Goal: Transaction & Acquisition: Purchase product/service

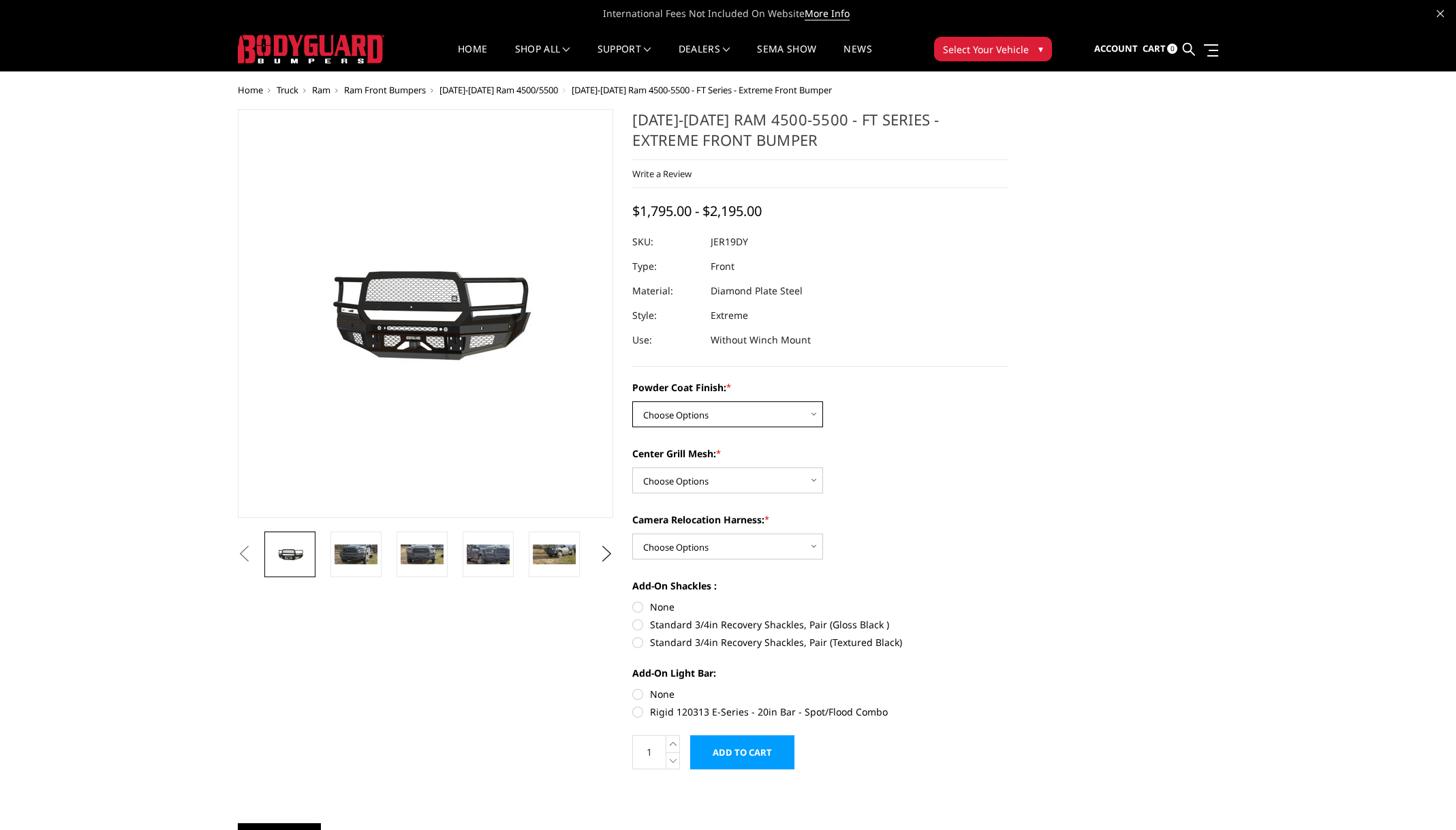
click at [816, 413] on select "Choose Options Bare Metal Gloss Black Powder Coat Textured Black Powder Coat" at bounding box center [727, 414] width 191 height 26
select select "3237"
click at [632, 401] on select "Choose Options Bare Metal Gloss Black Powder Coat Textured Black Powder Coat" at bounding box center [727, 414] width 191 height 26
click at [811, 478] on select "Choose Options WITH Expanded Metal in Center Grill WITHOUT Expanded Metal in Ce…" at bounding box center [727, 480] width 191 height 26
select select "3238"
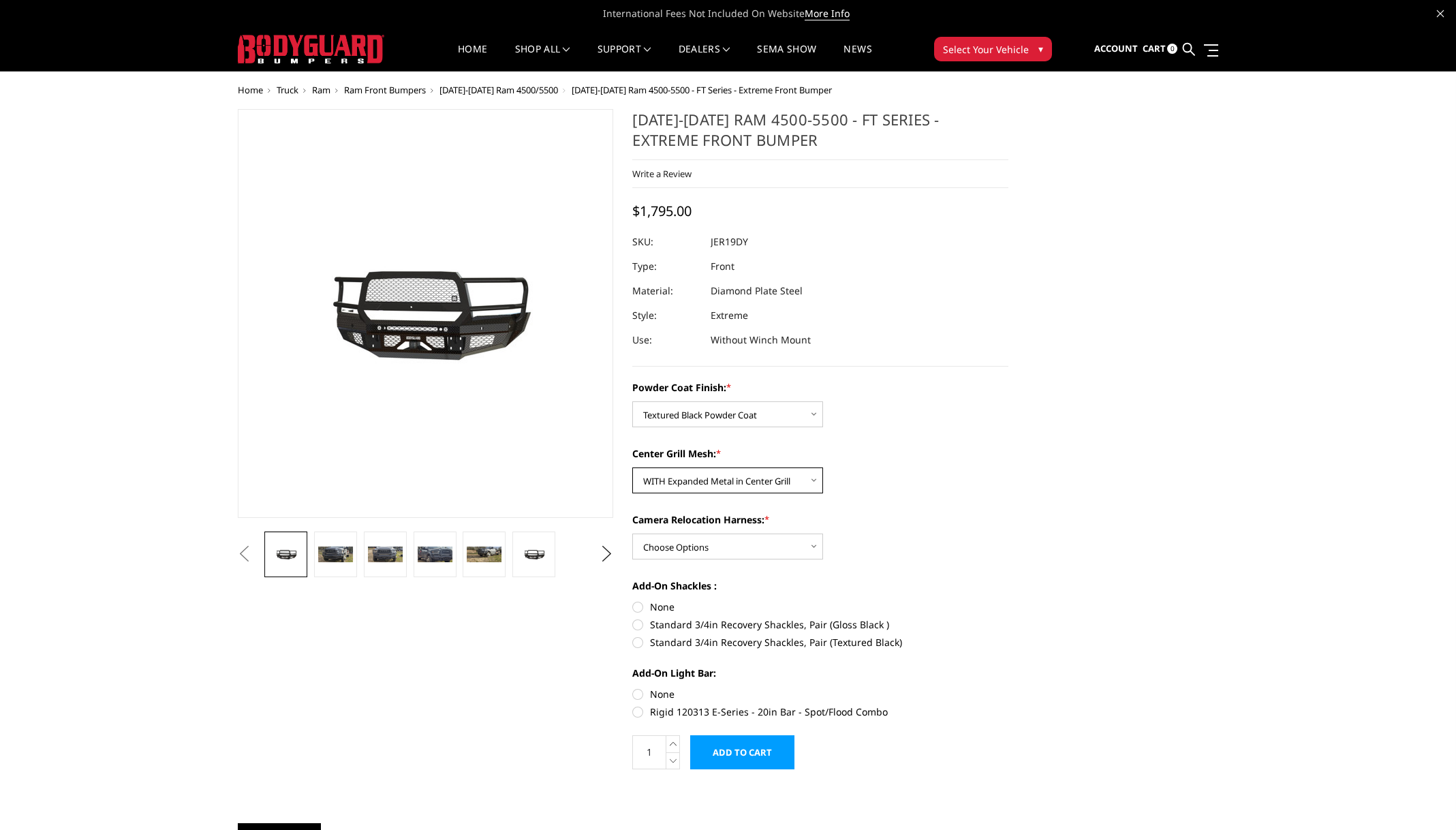
click at [632, 467] on select "Choose Options WITH Expanded Metal in Center Grill WITHOUT Expanded Metal in Ce…" at bounding box center [727, 480] width 191 height 26
click at [803, 549] on select "Choose Options WITH Camera Relocation Harness WITHOUT Camera Relocation Harness" at bounding box center [727, 546] width 191 height 26
select select "3241"
click at [632, 533] on select "Choose Options WITH Camera Relocation Harness WITHOUT Camera Relocation Harness" at bounding box center [727, 546] width 191 height 26
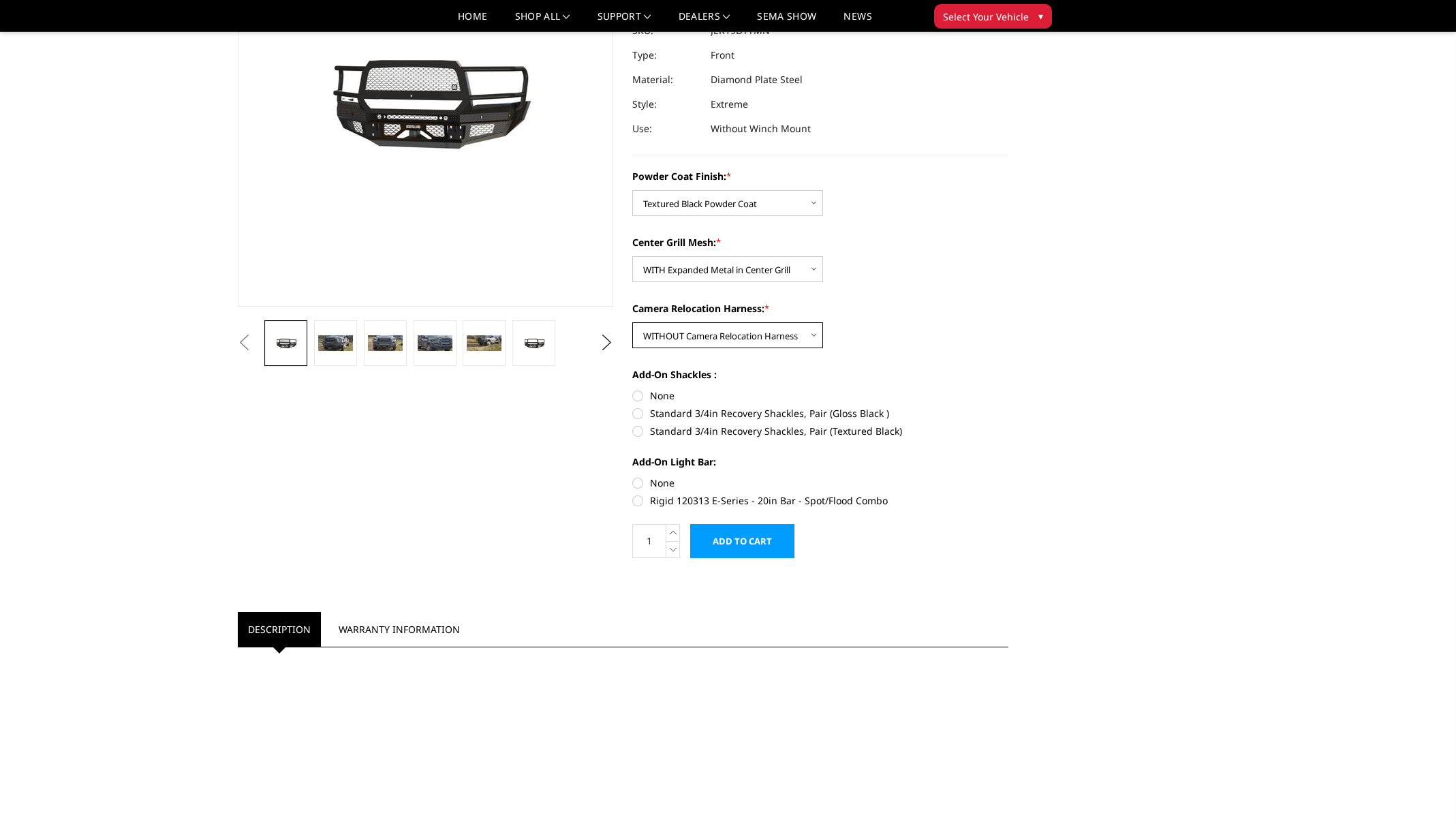
scroll to position [272, 0]
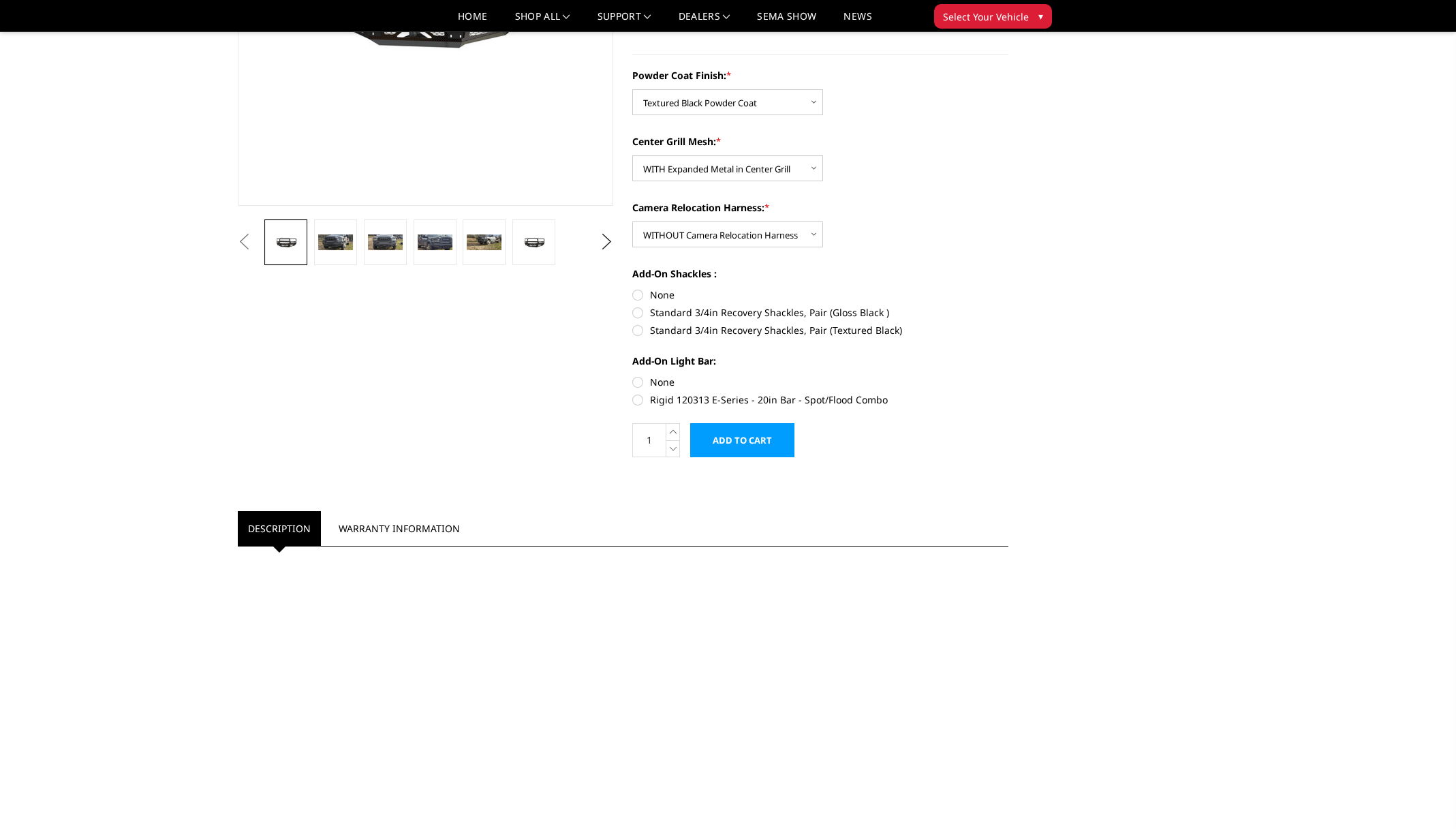
click at [637, 327] on label "Standard 3/4in Recovery Shackles, Pair (Textured Black)" at bounding box center [820, 330] width 376 height 14
click at [1008, 306] on input "Standard 3/4in Recovery Shackles, Pair (Textured Black)" at bounding box center [1008, 306] width 1 height 1
radio input "true"
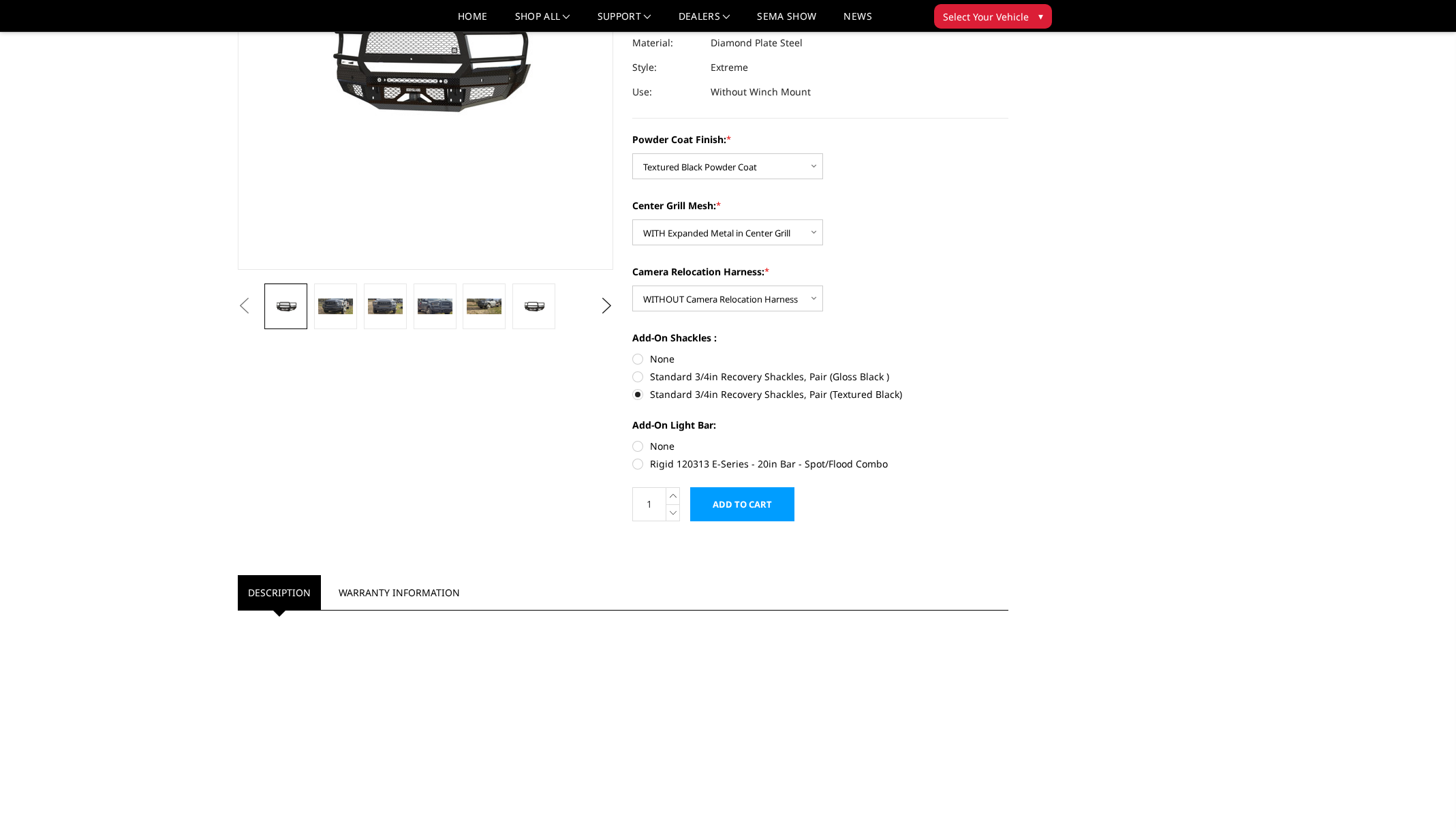
scroll to position [204, 0]
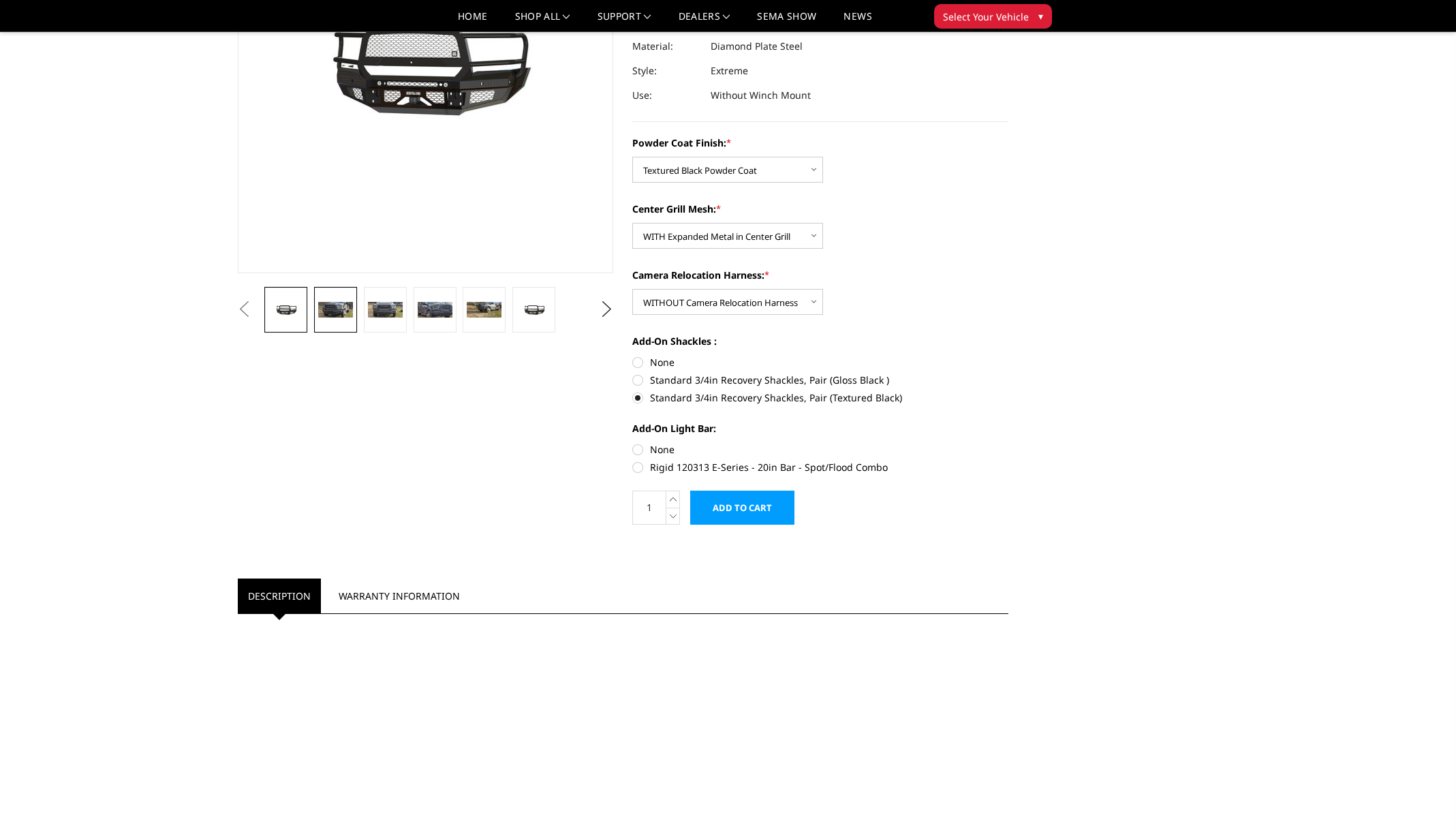
click at [330, 310] on img at bounding box center [336, 309] width 35 height 16
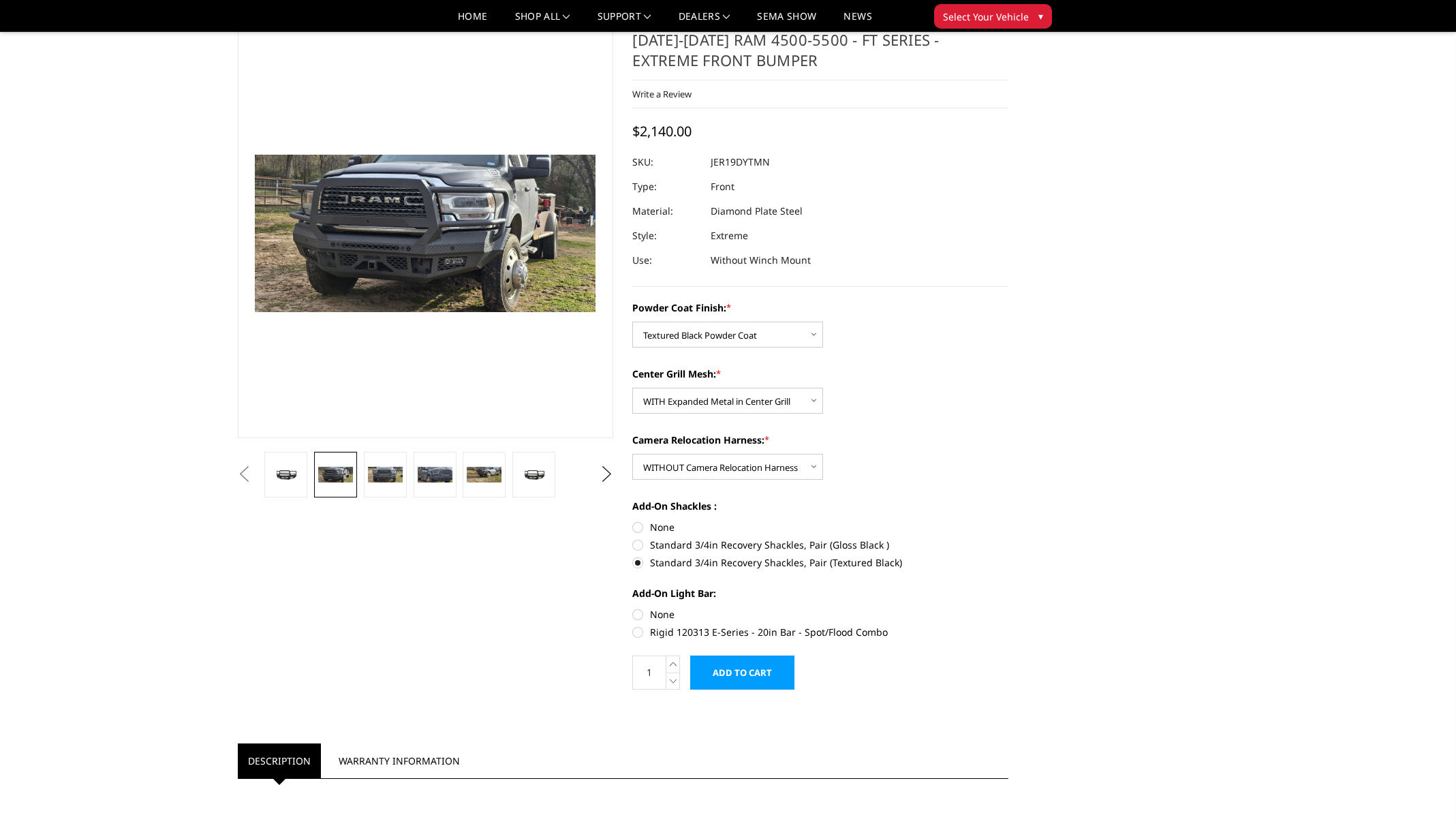
scroll to position [0, 0]
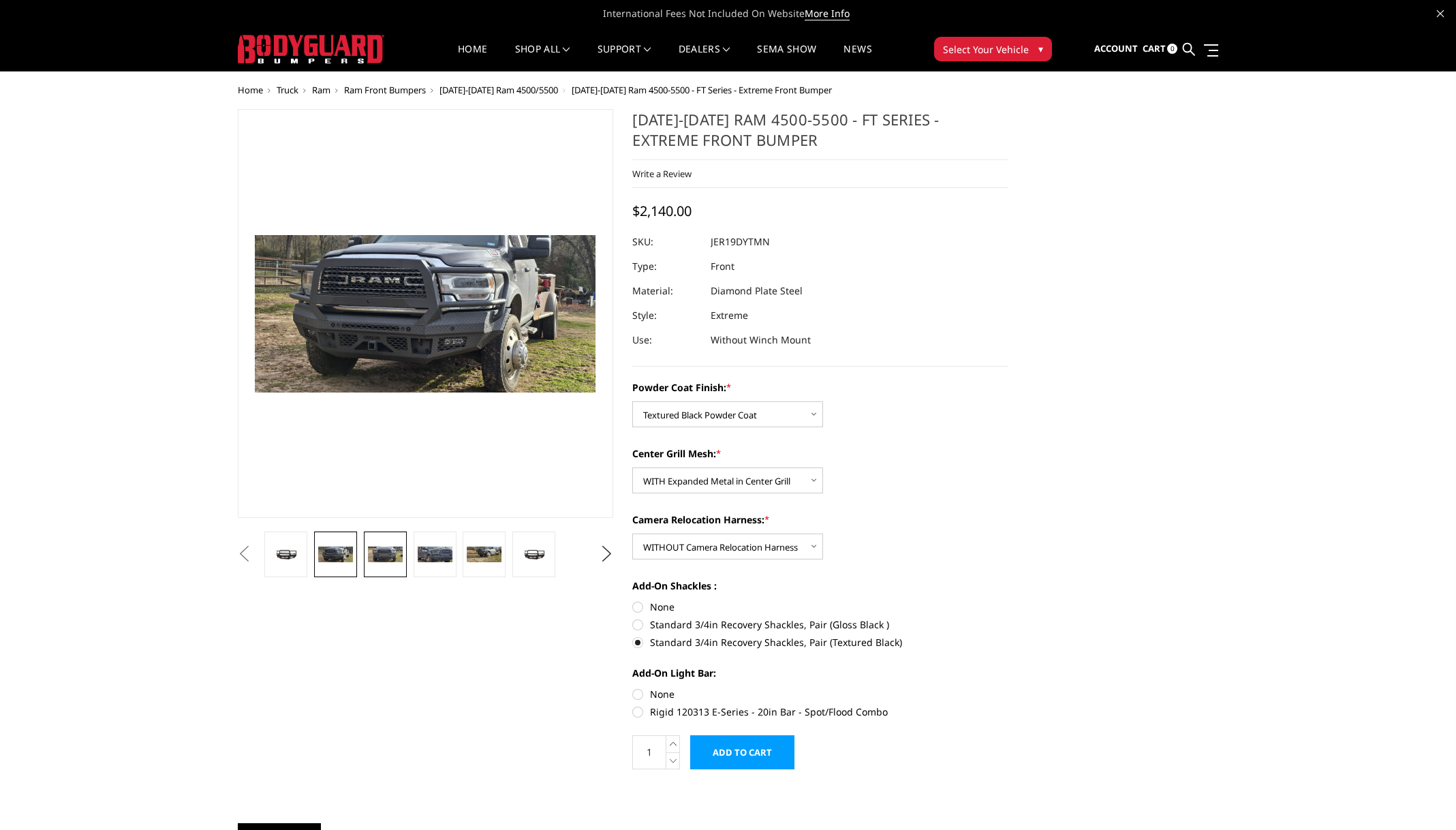
click at [384, 555] on img at bounding box center [386, 554] width 35 height 16
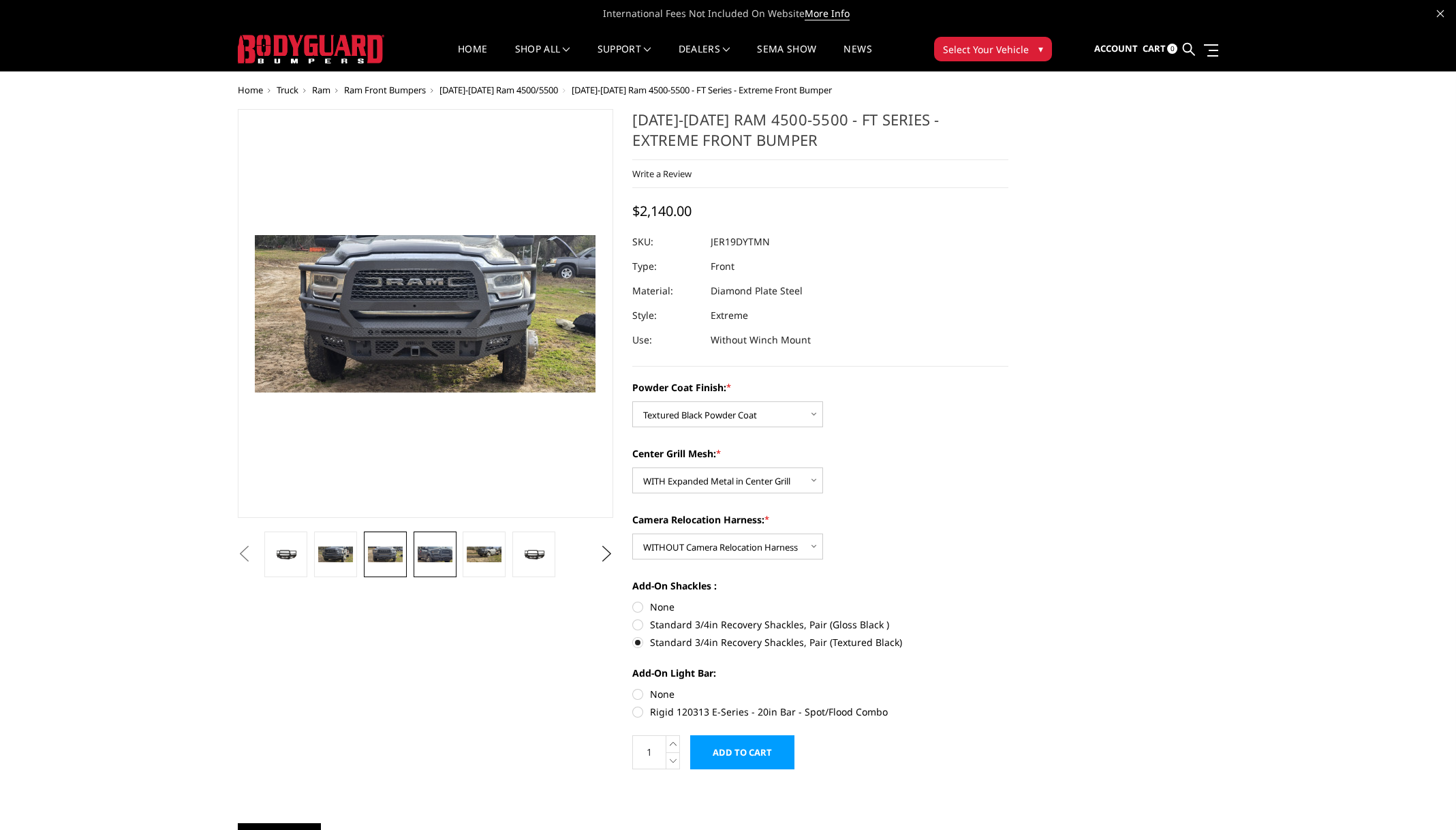
click at [430, 551] on img at bounding box center [435, 554] width 35 height 16
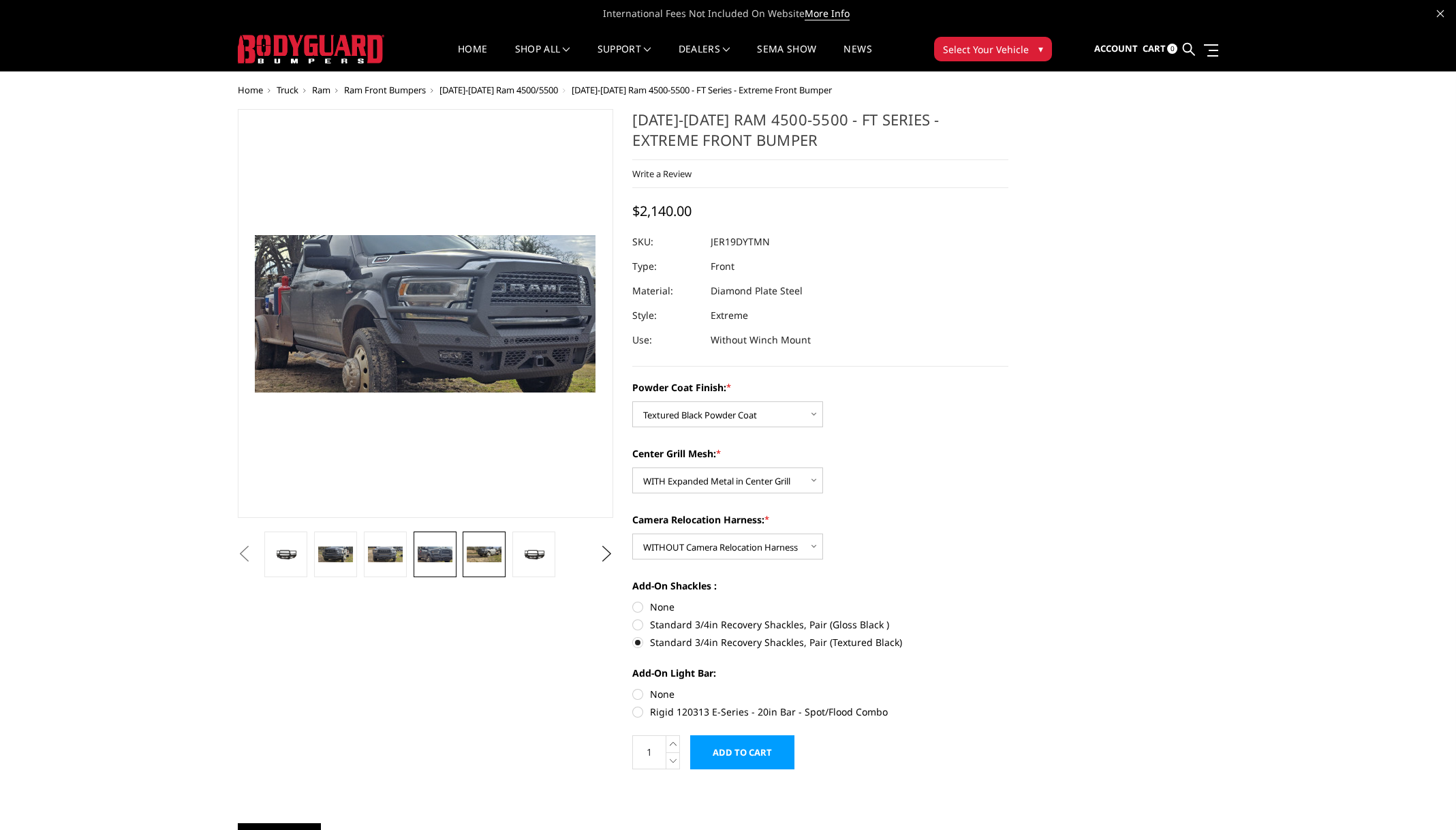
click at [476, 549] on img at bounding box center [484, 554] width 35 height 16
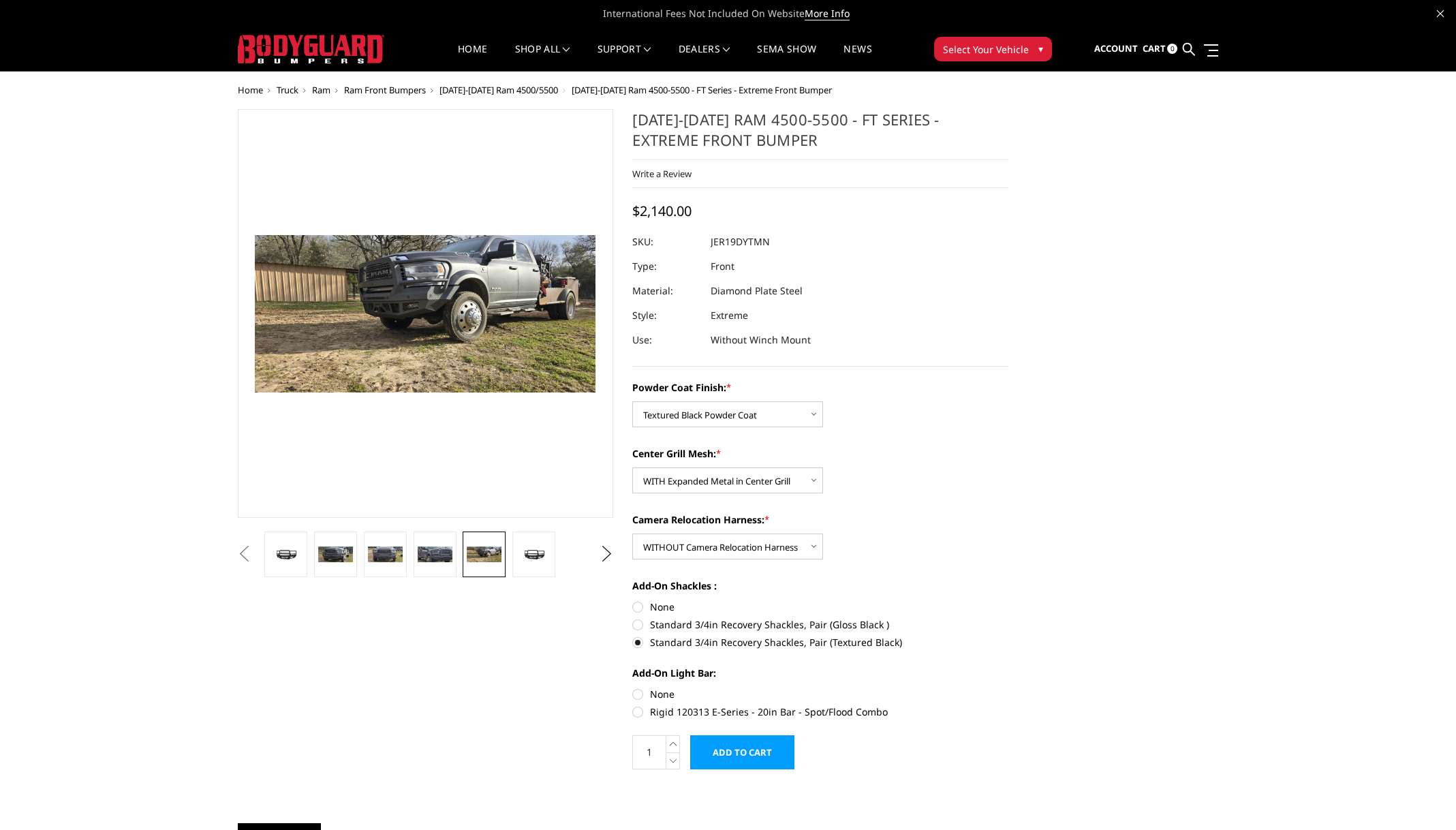
click at [641, 689] on label "None" at bounding box center [820, 693] width 376 height 14
click at [633, 687] on input "None" at bounding box center [632, 687] width 1 height 1
radio input "true"
